Goal: Task Accomplishment & Management: Manage account settings

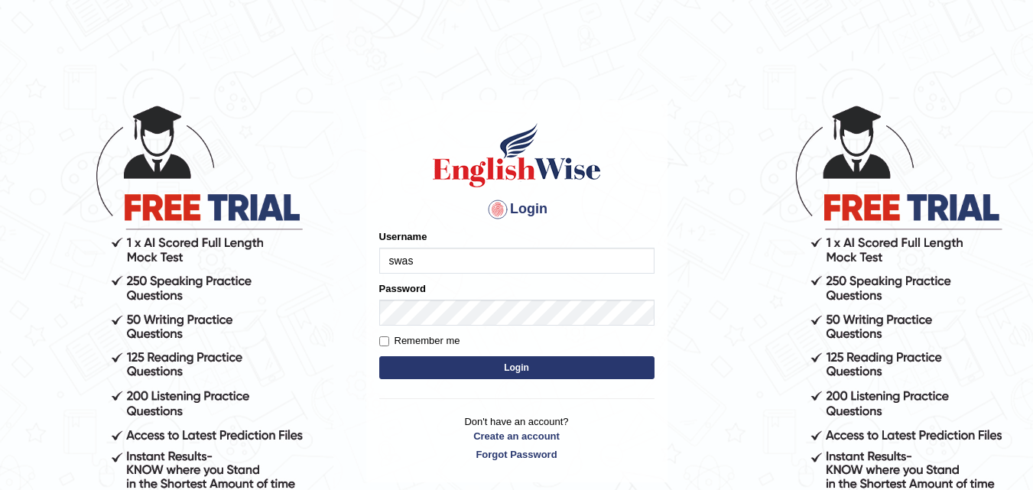
type input "[PERSON_NAME]"
click at [509, 364] on button "Login" at bounding box center [516, 367] width 275 height 23
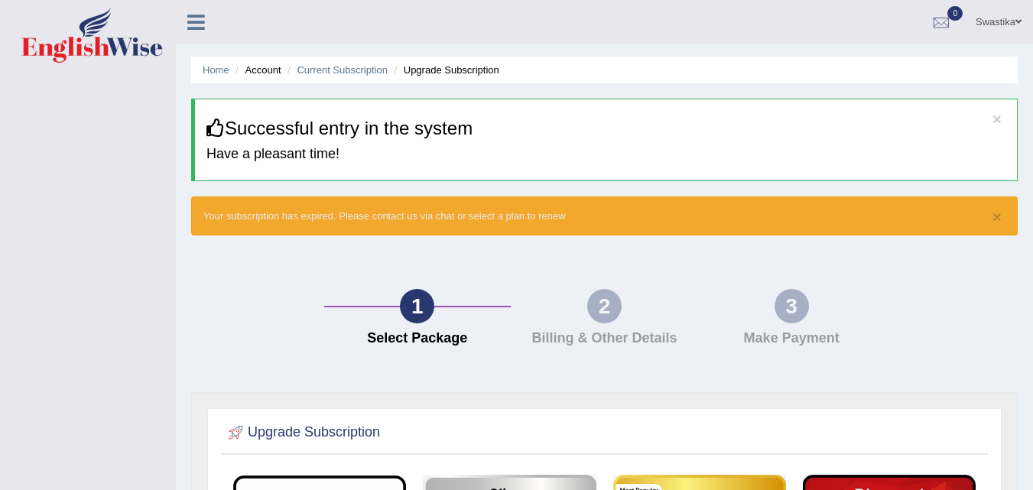
click at [267, 71] on li "Account" at bounding box center [256, 70] width 49 height 15
click at [205, 63] on li "Home" at bounding box center [216, 70] width 27 height 15
click at [233, 71] on li "Account" at bounding box center [256, 70] width 49 height 15
click at [998, 15] on link "Swastika" at bounding box center [998, 20] width 69 height 40
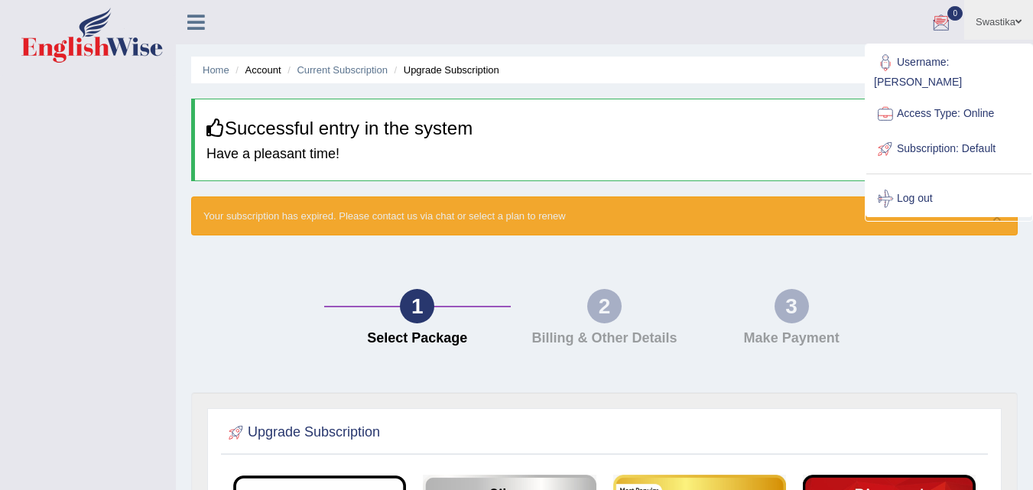
click at [754, 26] on ul "Swastika Toggle navigation Username: Swastikaa Access Type: Online Subscription…" at bounding box center [733, 22] width 600 height 44
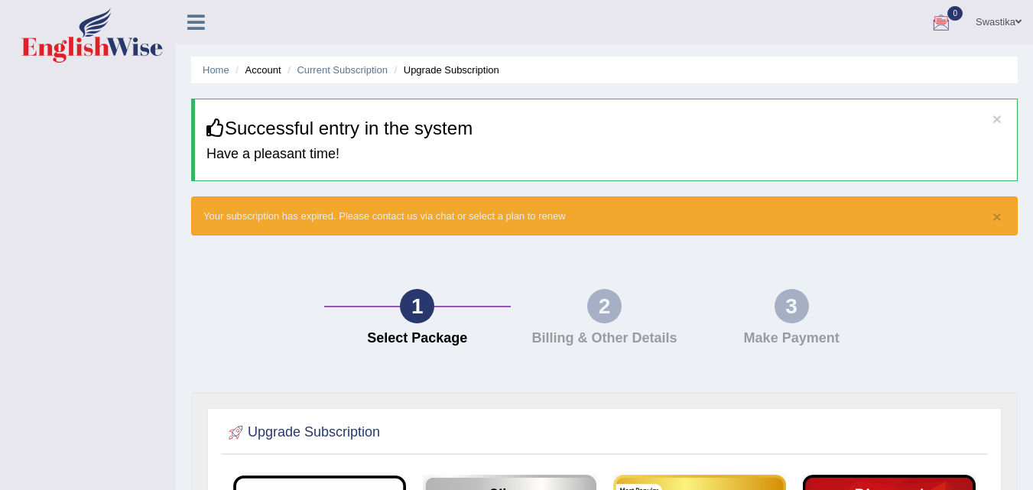
click at [198, 26] on icon at bounding box center [196, 22] width 18 height 20
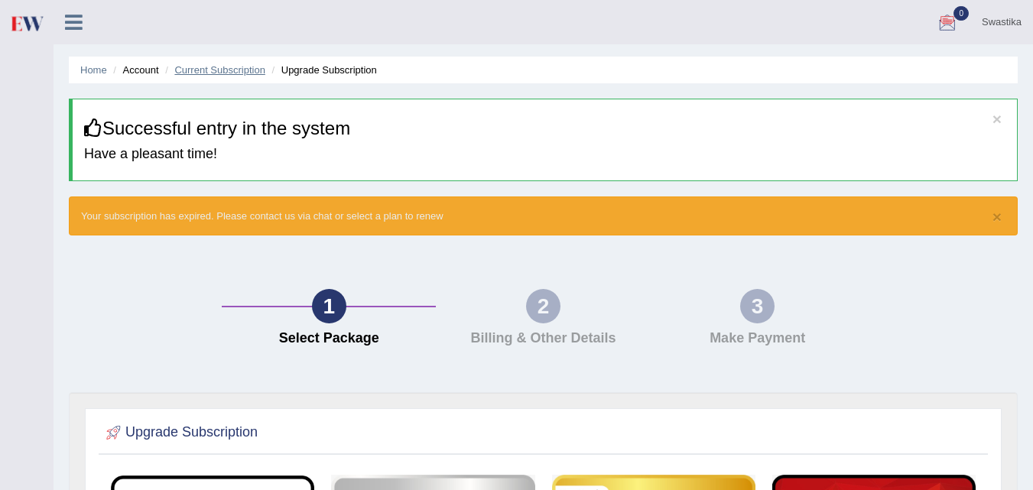
click at [207, 69] on link "Current Subscription" at bounding box center [219, 69] width 91 height 11
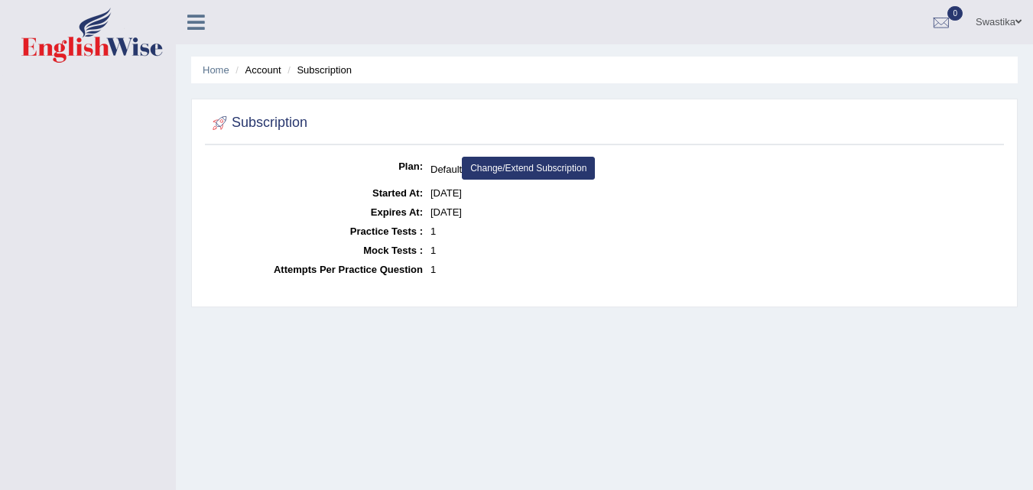
click at [270, 69] on li "Account" at bounding box center [256, 70] width 49 height 15
click at [320, 75] on li "Subscription" at bounding box center [318, 70] width 68 height 15
click at [543, 171] on link "Change/Extend Subscription" at bounding box center [528, 168] width 133 height 23
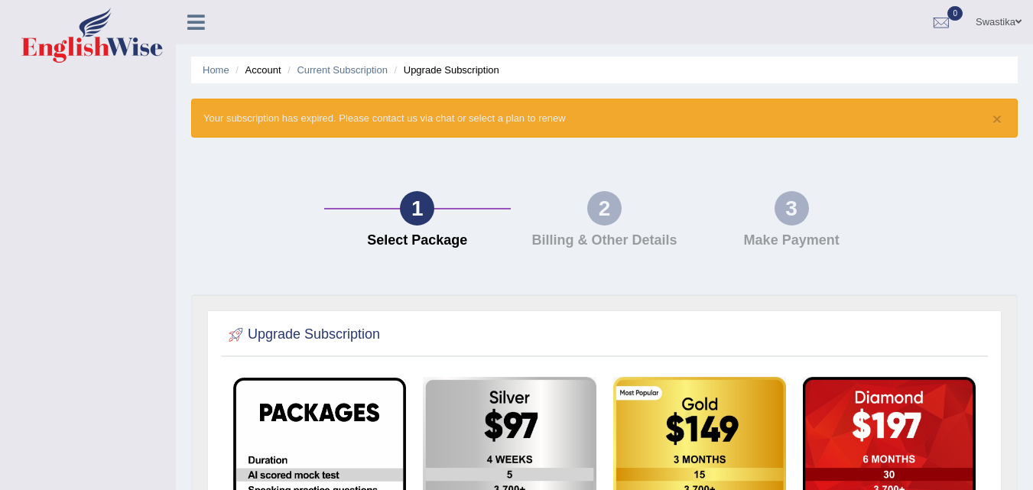
click at [608, 217] on div "2" at bounding box center [604, 208] width 34 height 34
click at [592, 216] on div "2" at bounding box center [604, 208] width 34 height 34
click at [332, 70] on link "Current Subscription" at bounding box center [342, 69] width 91 height 11
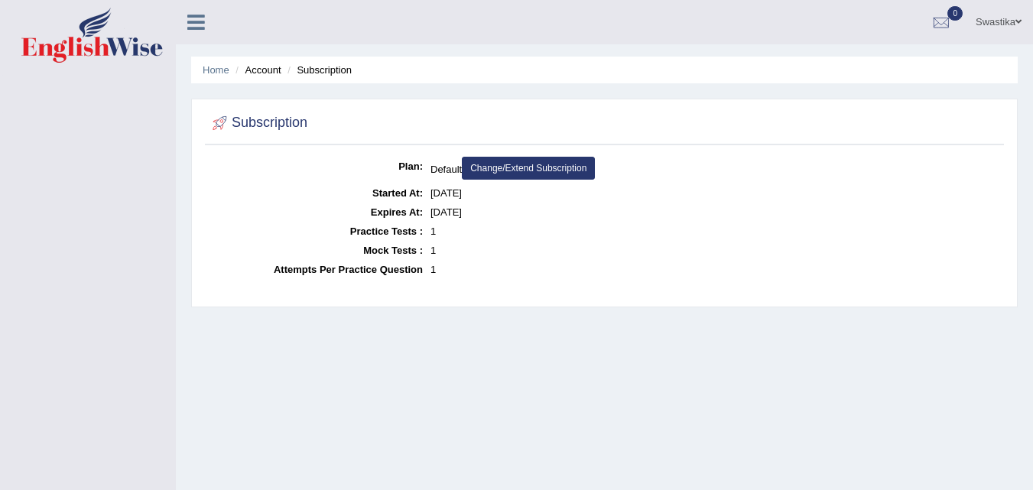
click at [273, 74] on li "Account" at bounding box center [256, 70] width 49 height 15
click at [530, 171] on link "Change/Extend Subscription" at bounding box center [528, 168] width 133 height 23
